Goal: Task Accomplishment & Management: Use online tool/utility

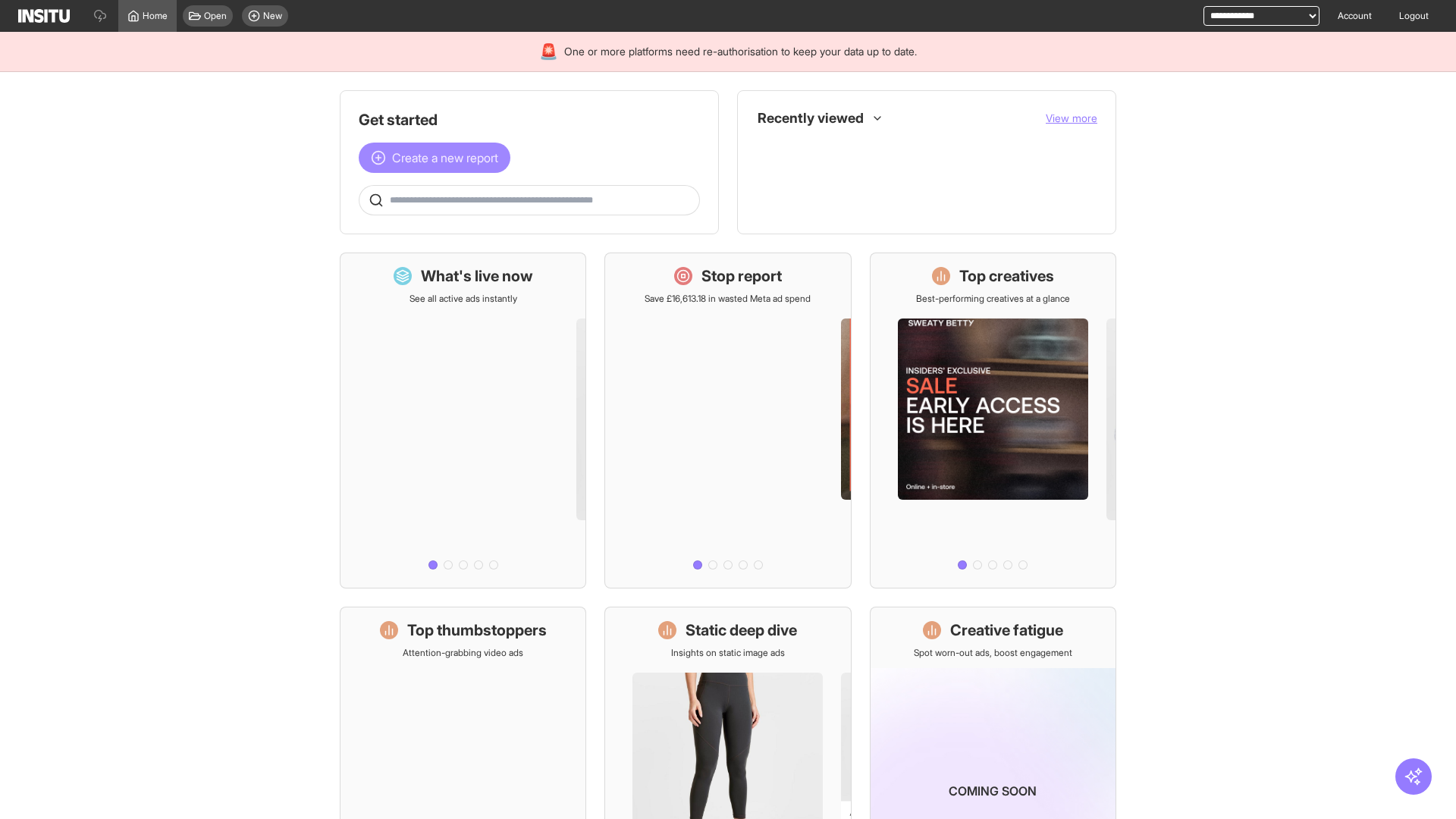
click at [438, 158] on span "Create a new report" at bounding box center [445, 158] width 106 height 18
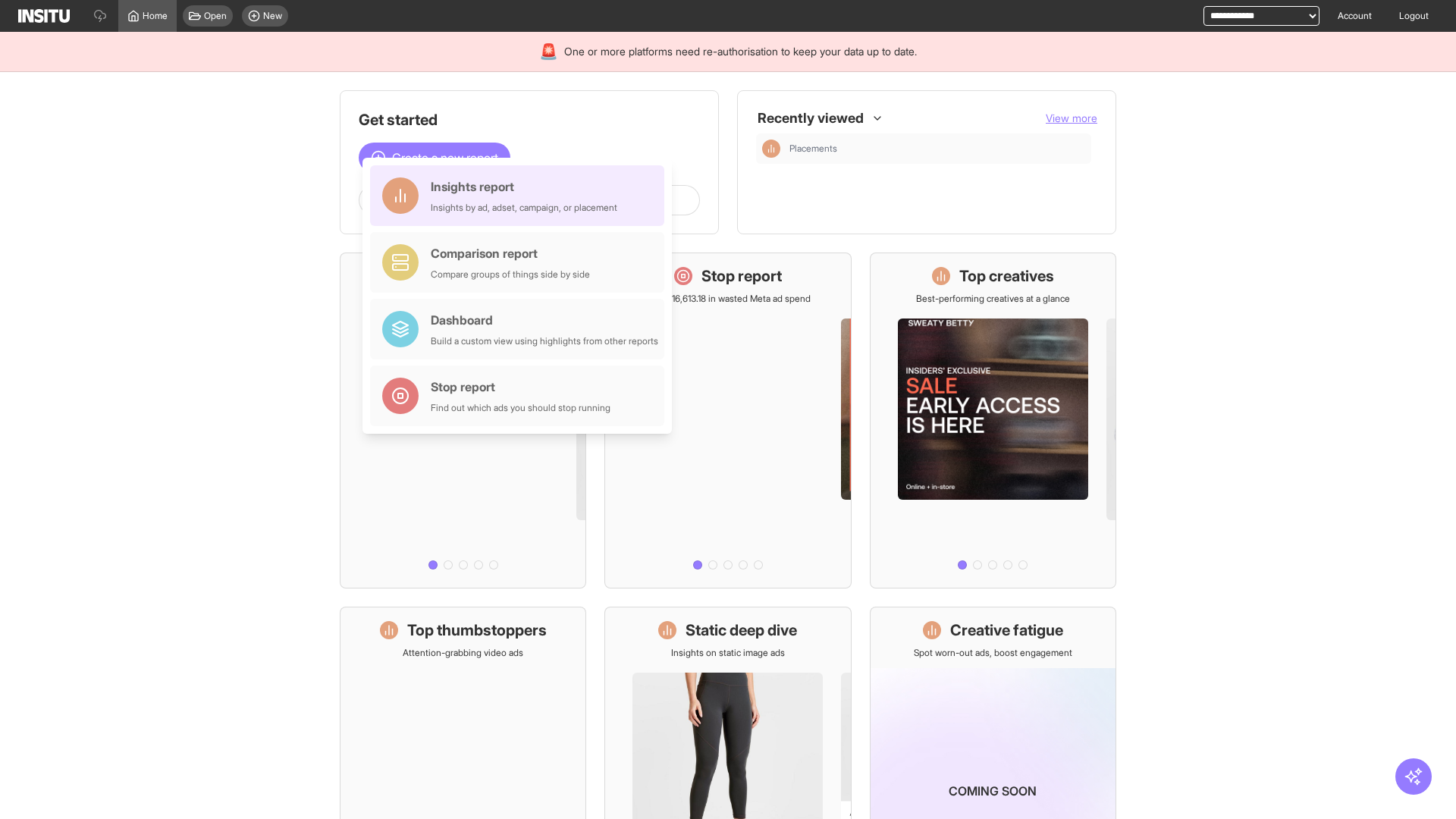
click at [521, 196] on div "Insights report Insights by ad, adset, campaign, or placement" at bounding box center [524, 196] width 187 height 37
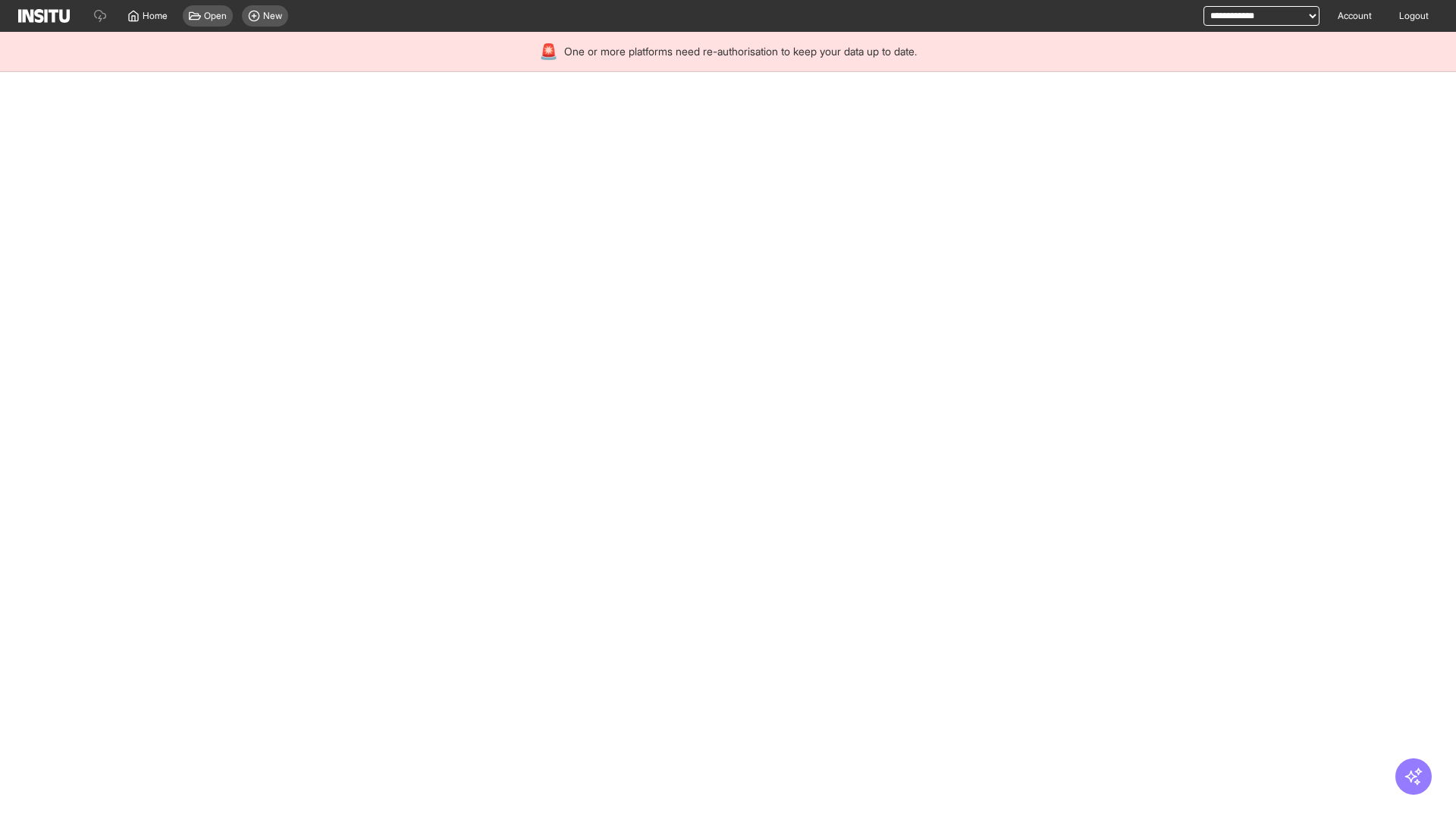
select select "**"
